Goal: Information Seeking & Learning: Learn about a topic

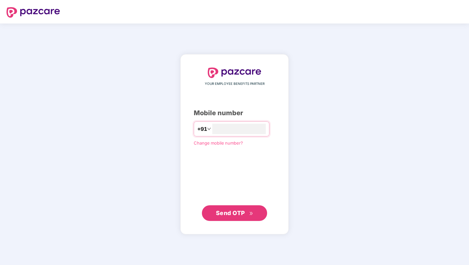
type input "**********"
click at [223, 212] on span "Send OTP" at bounding box center [230, 212] width 29 height 7
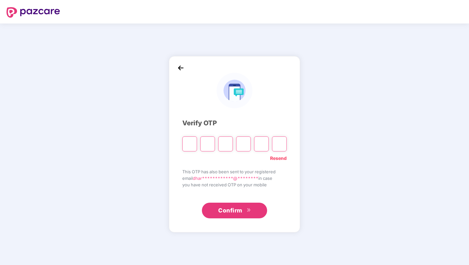
type input "*"
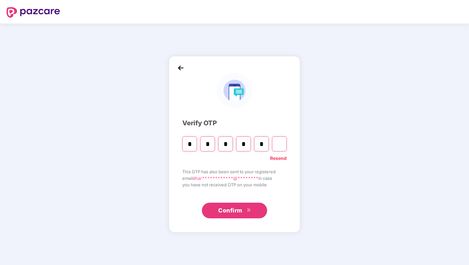
type input "*"
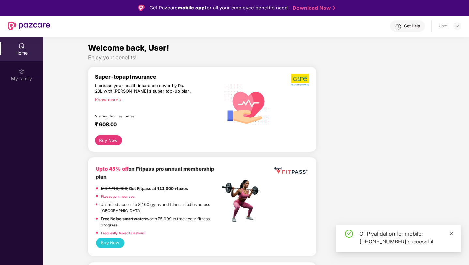
click at [452, 232] on icon "close" at bounding box center [451, 233] width 5 height 5
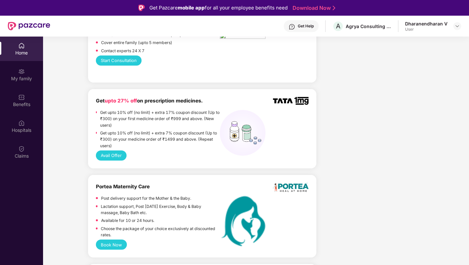
scroll to position [405, 0]
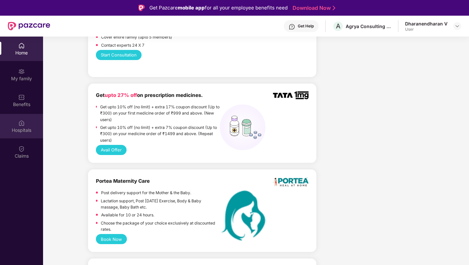
click at [21, 130] on div "Hospitals" at bounding box center [21, 130] width 43 height 7
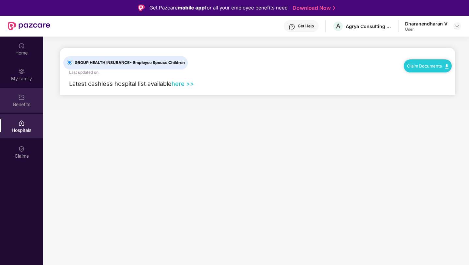
click at [22, 109] on div "Benefits" at bounding box center [21, 100] width 43 height 24
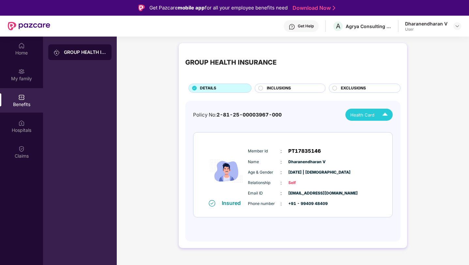
click at [366, 112] on span "Health Card" at bounding box center [362, 114] width 24 height 7
click at [302, 121] on div "Policy No: 2-81-25-00003967-000 Health Card Insured Member Id : PT17835146 Name…" at bounding box center [293, 168] width 200 height 118
click at [31, 135] on div "Hospitals" at bounding box center [21, 126] width 43 height 24
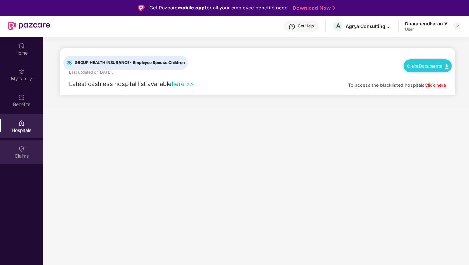
click at [23, 152] on div "Claims" at bounding box center [21, 152] width 43 height 24
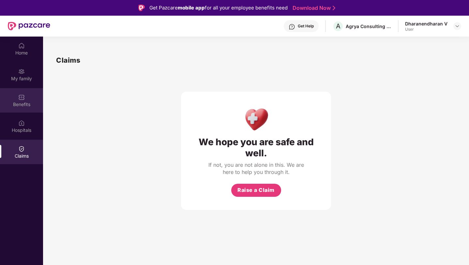
click at [21, 91] on div "Benefits" at bounding box center [21, 100] width 43 height 24
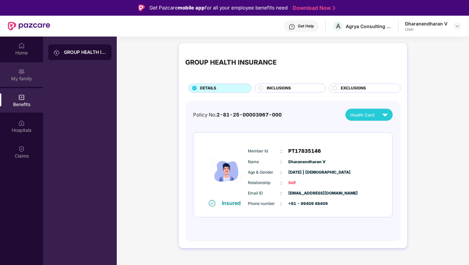
click at [23, 74] on img at bounding box center [21, 71] width 7 height 7
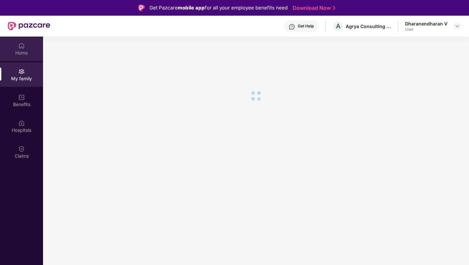
click at [23, 60] on div "Home" at bounding box center [21, 49] width 43 height 24
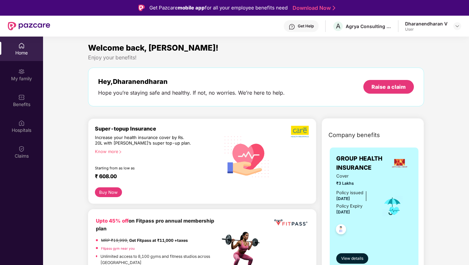
click at [295, 28] on img at bounding box center [292, 26] width 7 height 7
click at [390, 225] on div "Cover ₹3 Lakhs Policy issued [DATE] Policy Expiry [DATE]" at bounding box center [374, 206] width 76 height 68
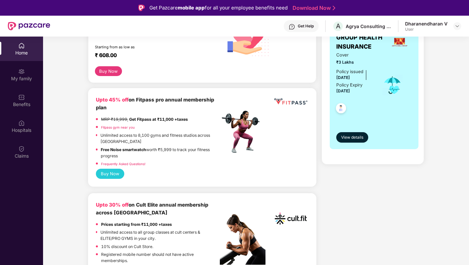
scroll to position [114, 0]
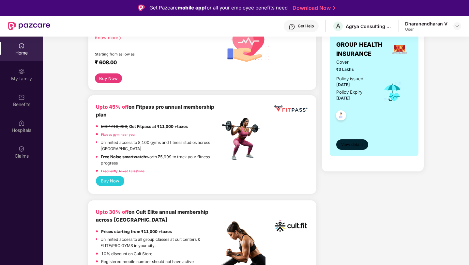
click at [351, 141] on button "View details" at bounding box center [352, 144] width 32 height 10
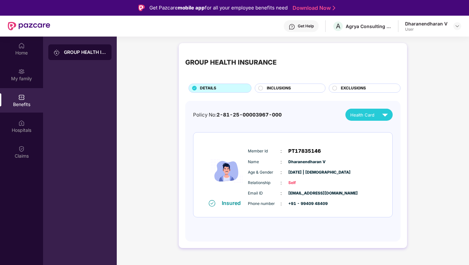
click at [323, 92] on div "INCLUSIONS" at bounding box center [290, 87] width 71 height 9
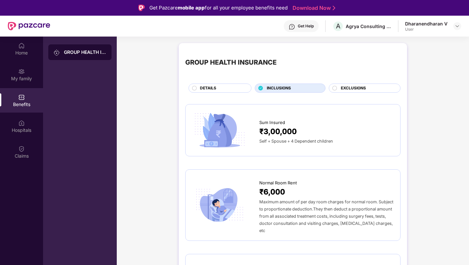
click at [347, 90] on span "EXCLUSIONS" at bounding box center [353, 88] width 25 height 6
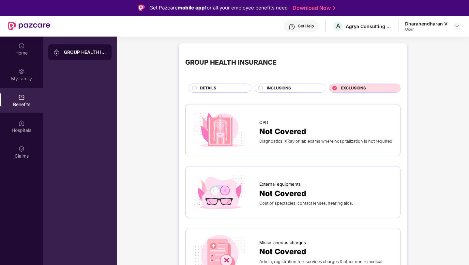
click at [207, 92] on div "DETAILS" at bounding box center [222, 88] width 51 height 7
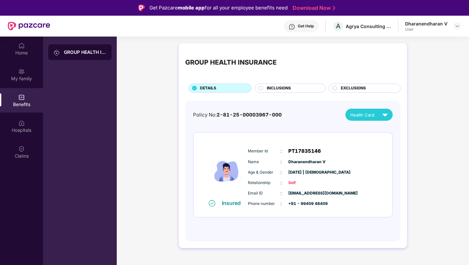
click at [308, 24] on div "Get Help" at bounding box center [306, 25] width 16 height 5
click at [26, 42] on div "Home" at bounding box center [21, 49] width 43 height 24
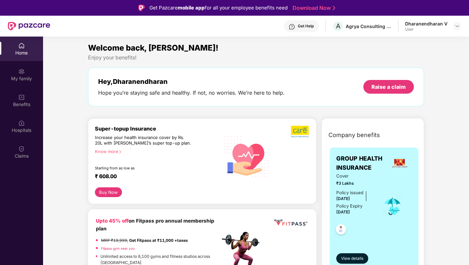
click at [435, 21] on div "Dharanendharan V" at bounding box center [426, 24] width 42 height 6
click at [449, 28] on div "Dharanendharan V User" at bounding box center [433, 26] width 56 height 11
click at [455, 28] on img at bounding box center [456, 25] width 5 height 5
click at [391, 44] on div "Logout" at bounding box center [426, 41] width 85 height 13
